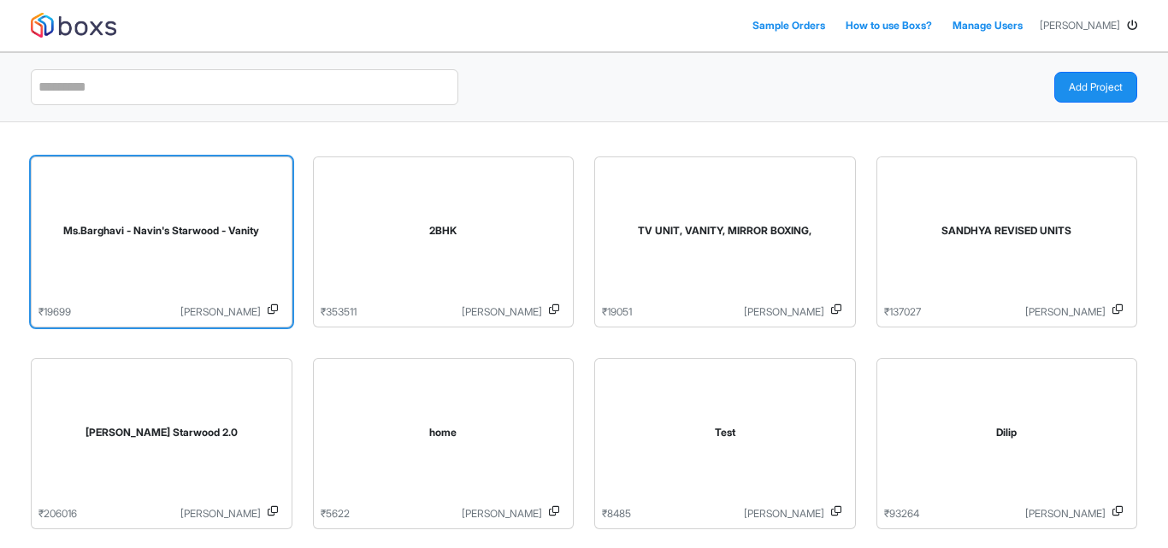
click at [220, 285] on div "Ms.Barghavi - Navin's Starwood - Vanity" at bounding box center [161, 234] width 246 height 140
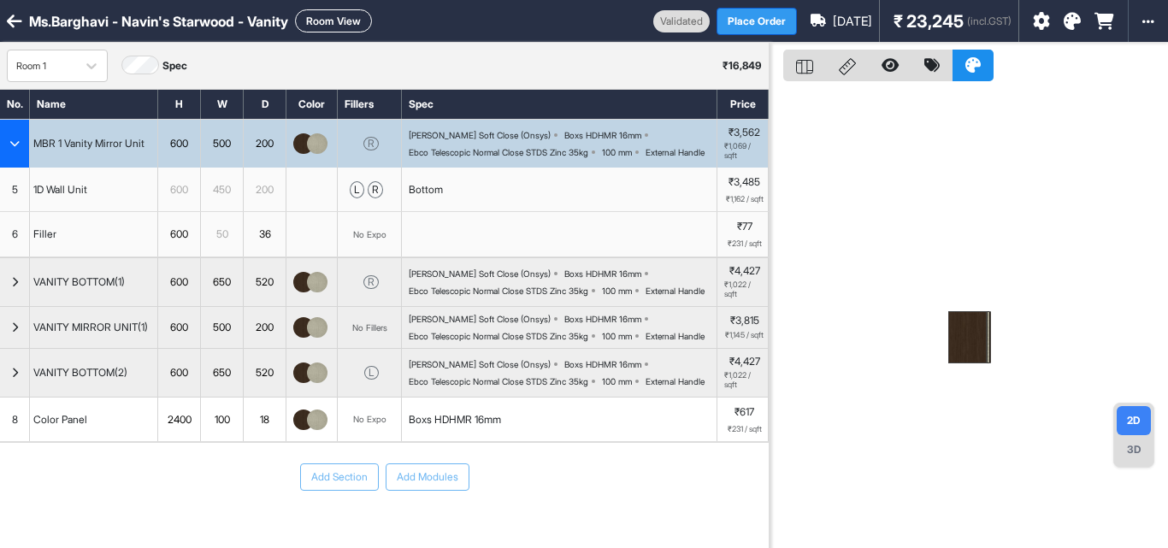
click at [733, 15] on button "Place Order" at bounding box center [756, 21] width 80 height 27
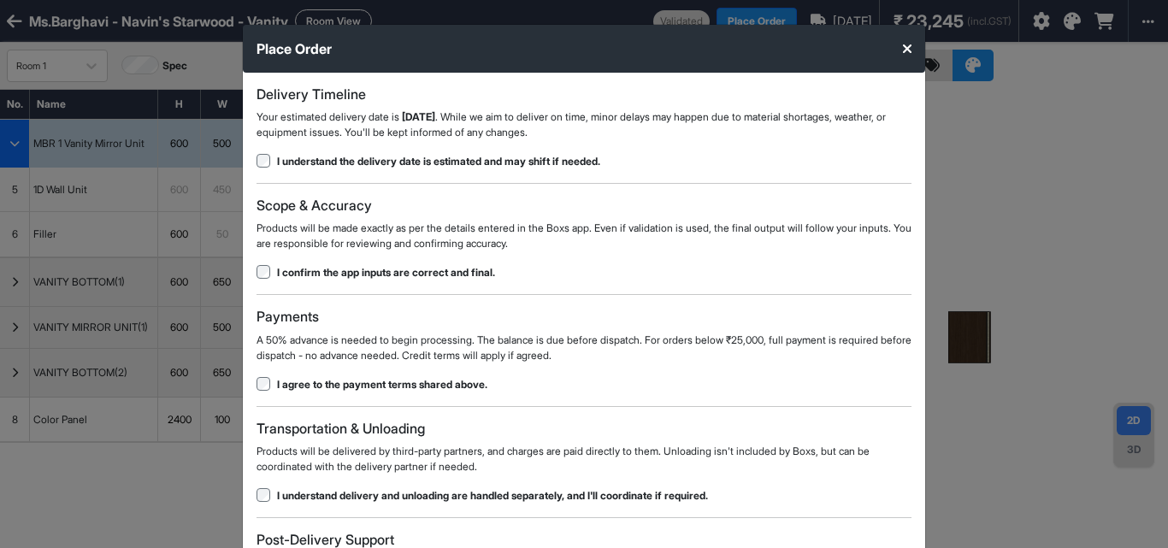
click at [269, 262] on div "Scope & Accuracy Products will be made exactly as per the details entered in th…" at bounding box center [583, 238] width 655 height 83
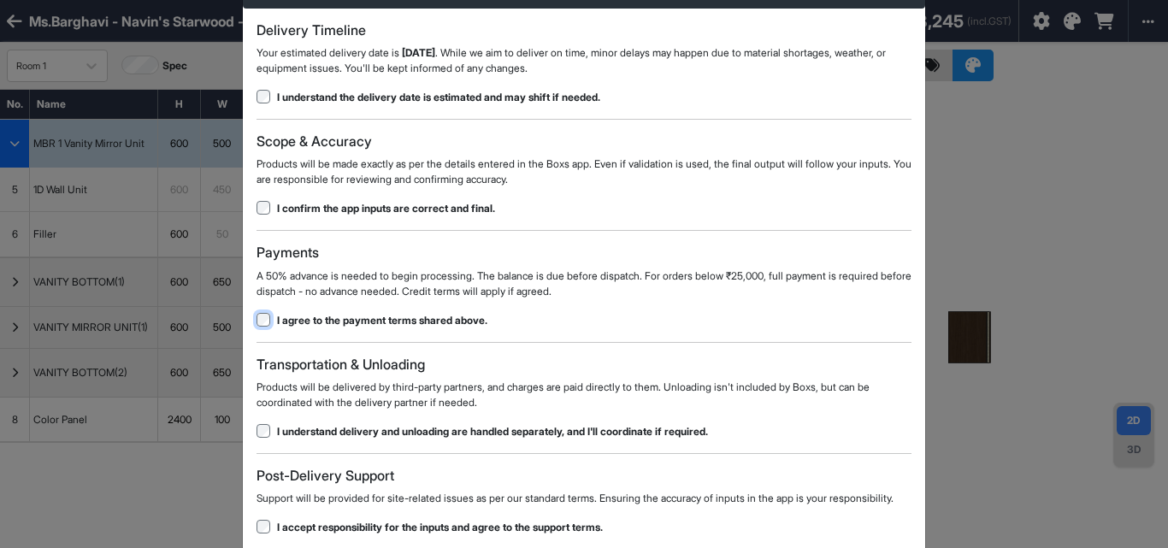
scroll to position [146, 0]
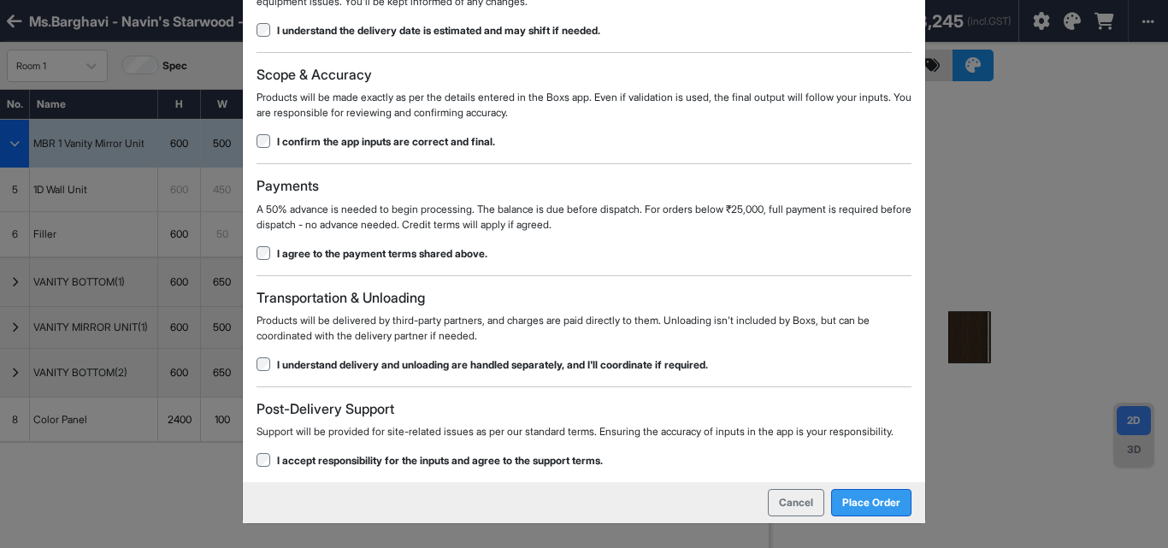
click at [862, 492] on button "Place Order" at bounding box center [871, 502] width 80 height 27
